Goal: Check status: Check status

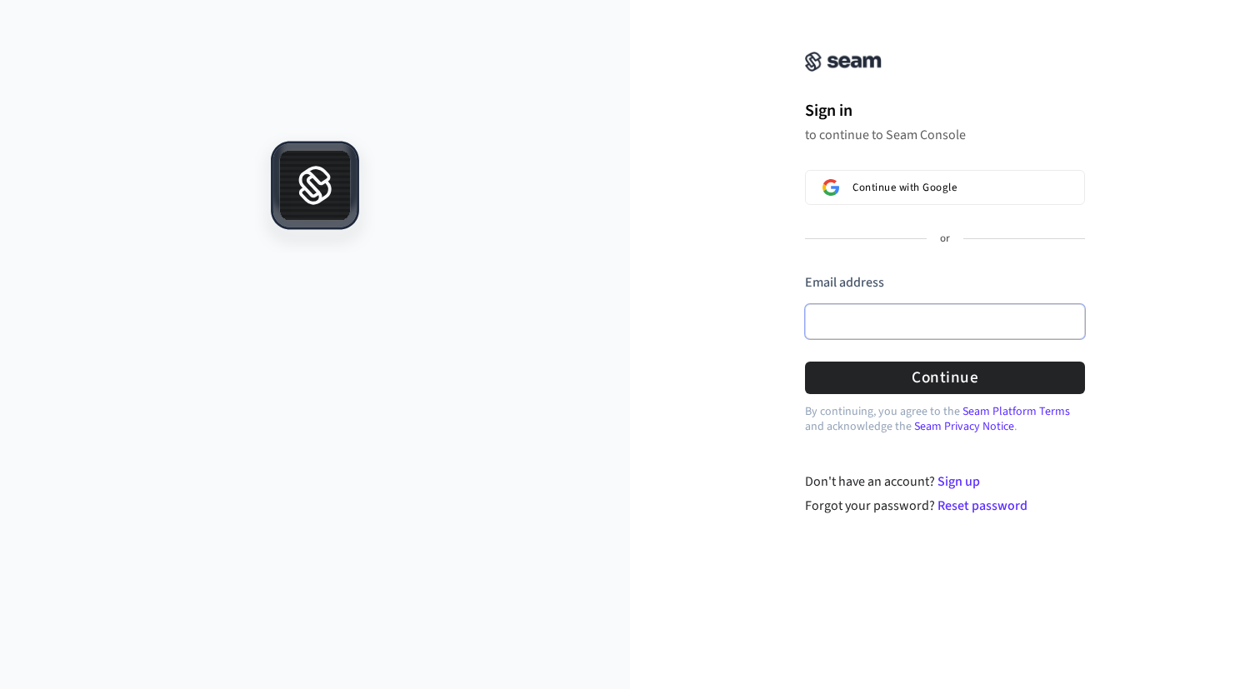
click at [859, 333] on input "Email address" at bounding box center [945, 321] width 280 height 35
click at [0, 688] on com-1password-button at bounding box center [0, 689] width 0 height 0
type input "**********"
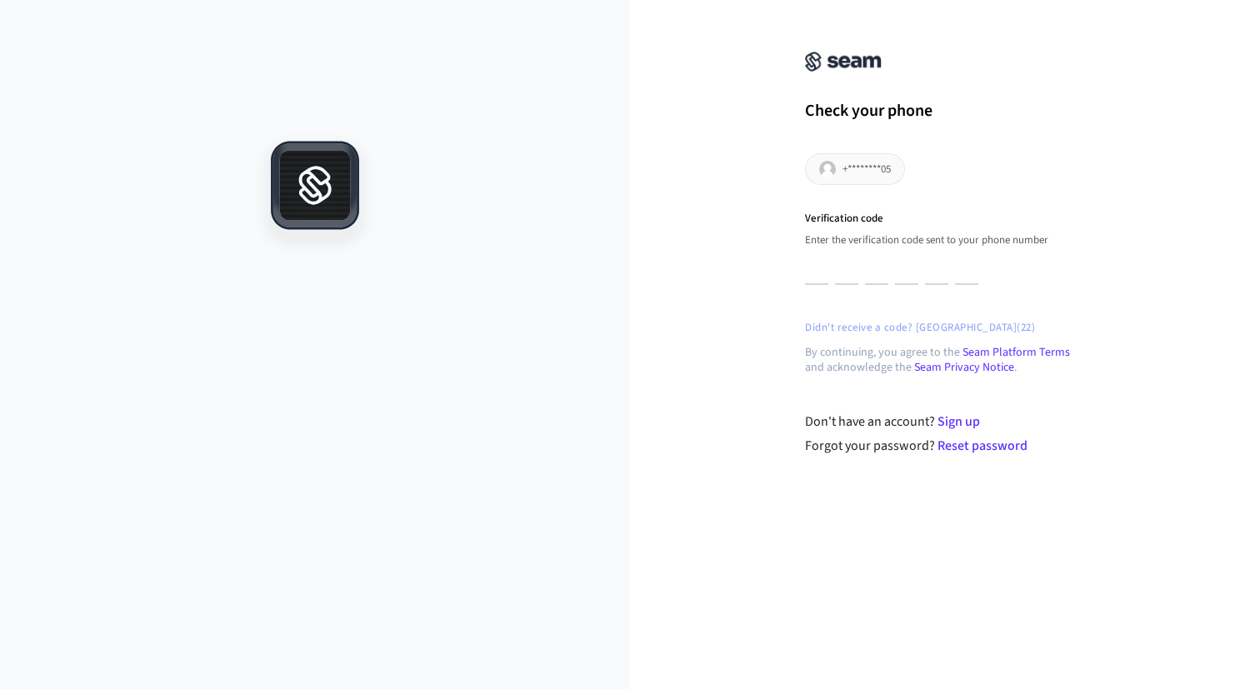
type input "*"
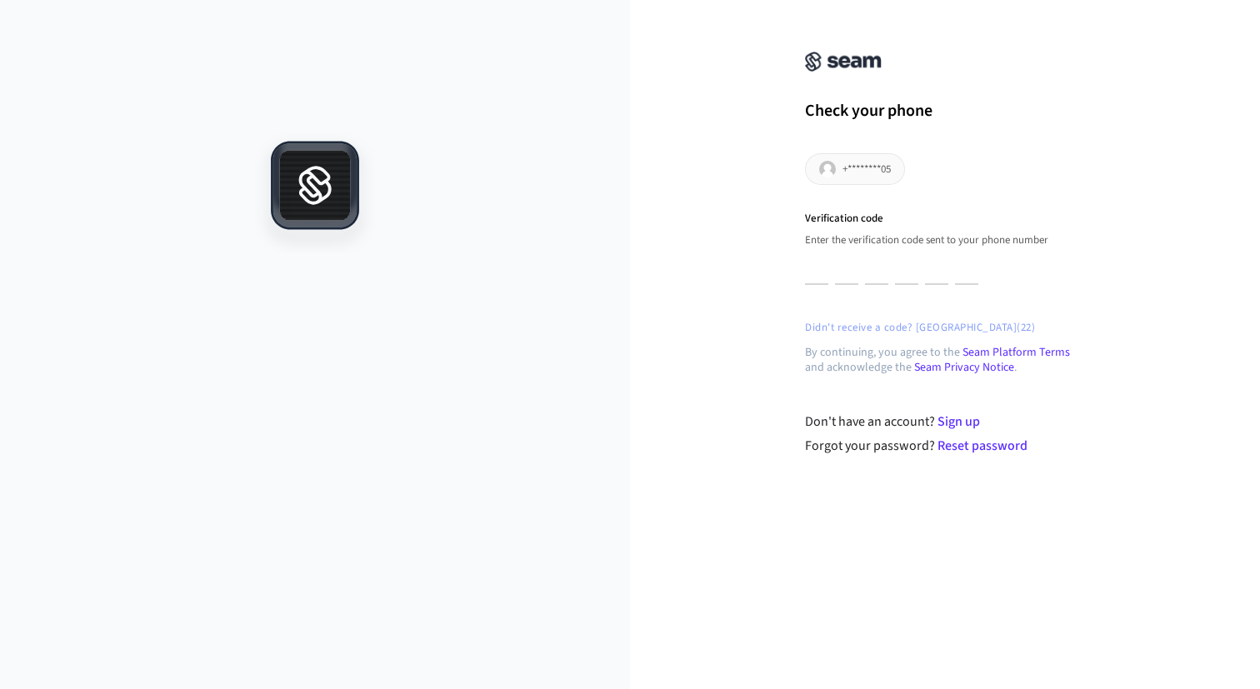
type input "*"
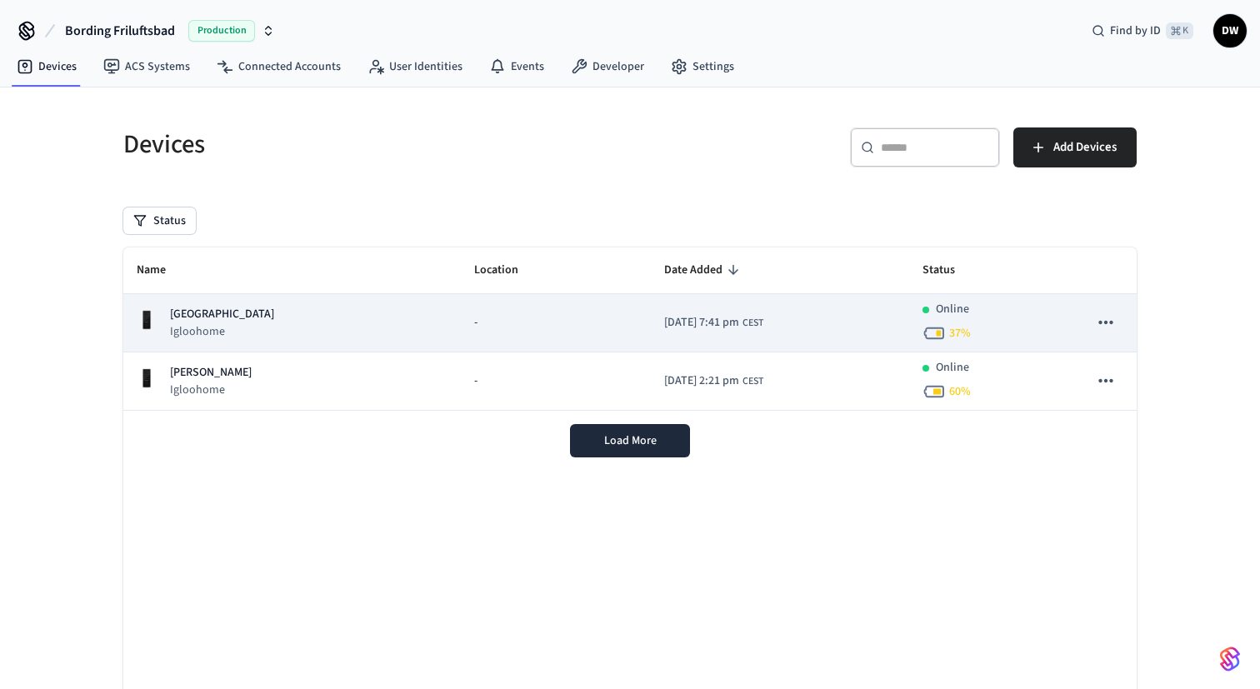
click at [743, 324] on span "CEST" at bounding box center [753, 323] width 21 height 15
